Goal: Information Seeking & Learning: Find specific fact

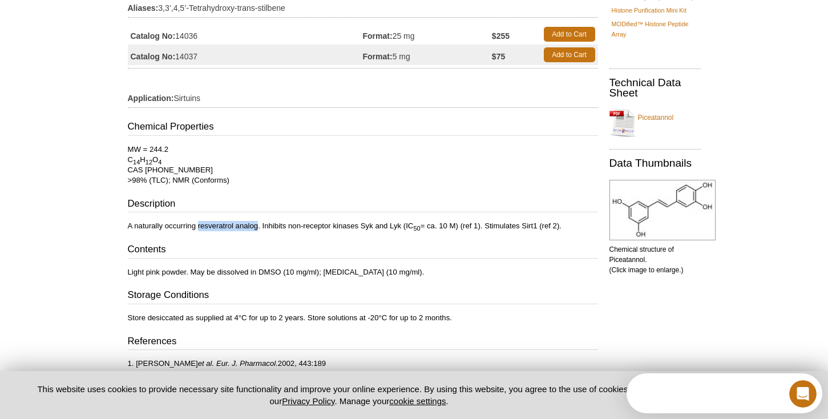
drag, startPoint x: 198, startPoint y: 225, endPoint x: 256, endPoint y: 229, distance: 58.3
click at [256, 229] on p "A naturally occurring resveratrol analog. Inhibits non-receptor kinases Syk and…" at bounding box center [363, 226] width 470 height 10
copy p "resveratrol analog"
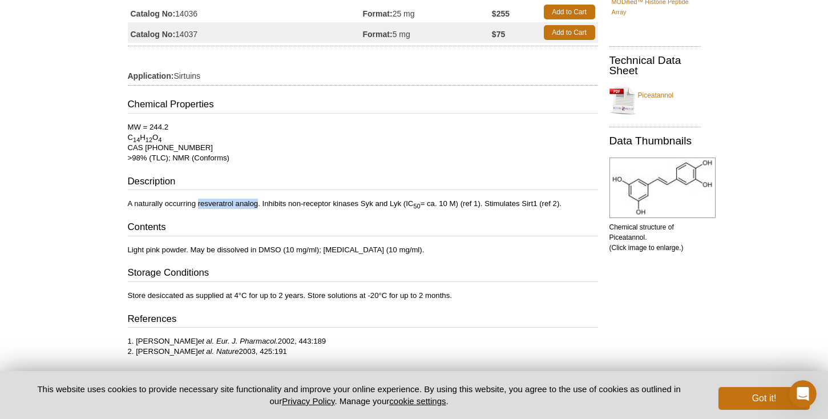
scroll to position [157, 0]
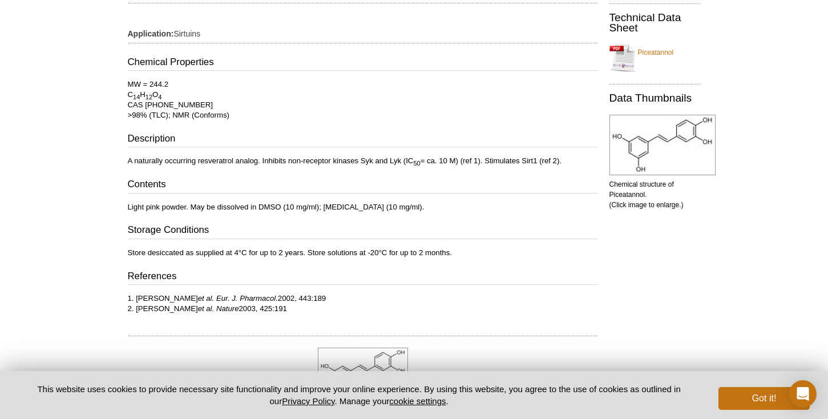
scroll to position [192, 0]
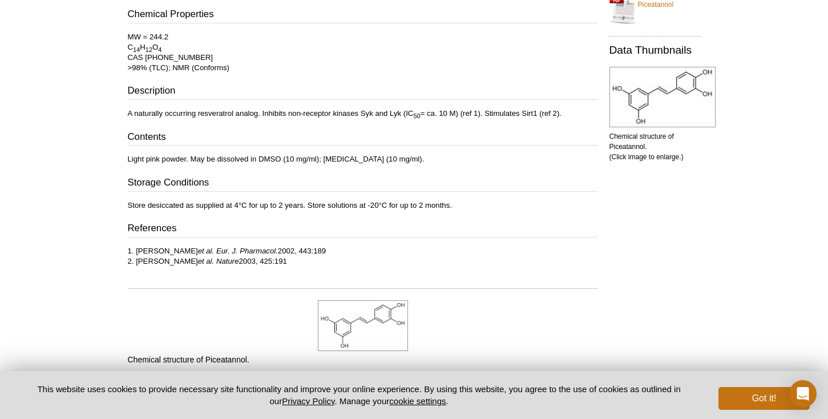
scroll to position [240, 0]
drag, startPoint x: 260, startPoint y: 263, endPoint x: 135, endPoint y: 260, distance: 124.4
click at [135, 260] on p "1. CJ Seow et al. Eur. J. Pharmacol. 2002, 443:189 2. KT Howitz et al. Nature 2…" at bounding box center [363, 255] width 470 height 21
copy p "KT Howitz et al. Nature 2003, 425:191"
